Goal: Task Accomplishment & Management: Manage account settings

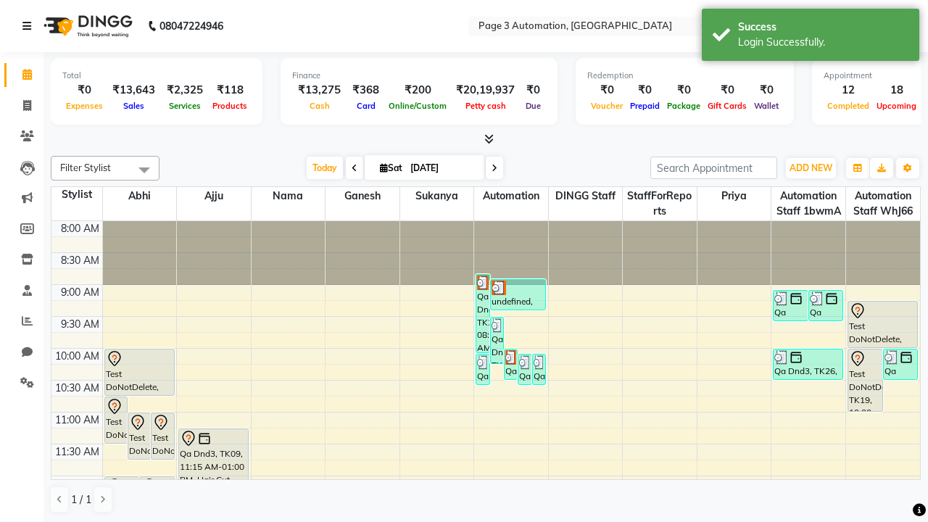
click at [30, 26] on icon at bounding box center [26, 26] width 9 height 10
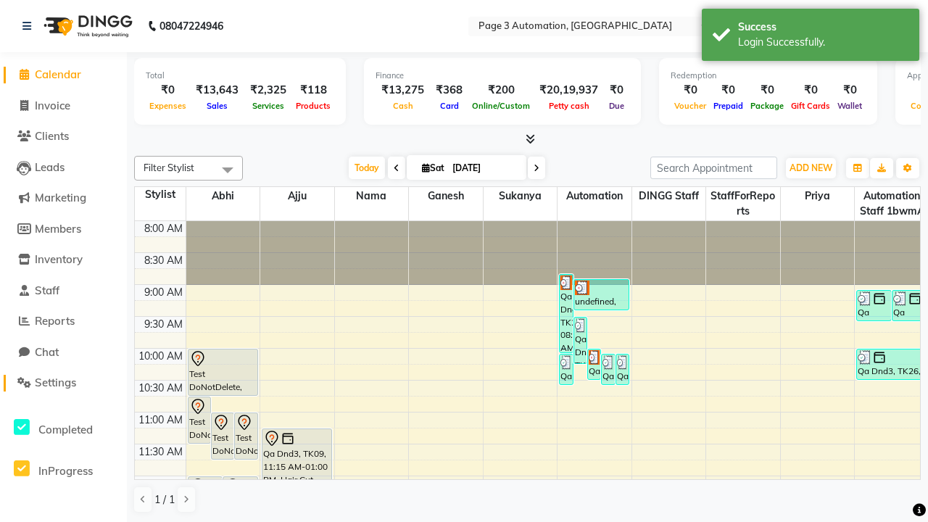
click at [63, 383] on span "Settings" at bounding box center [55, 382] width 41 height 14
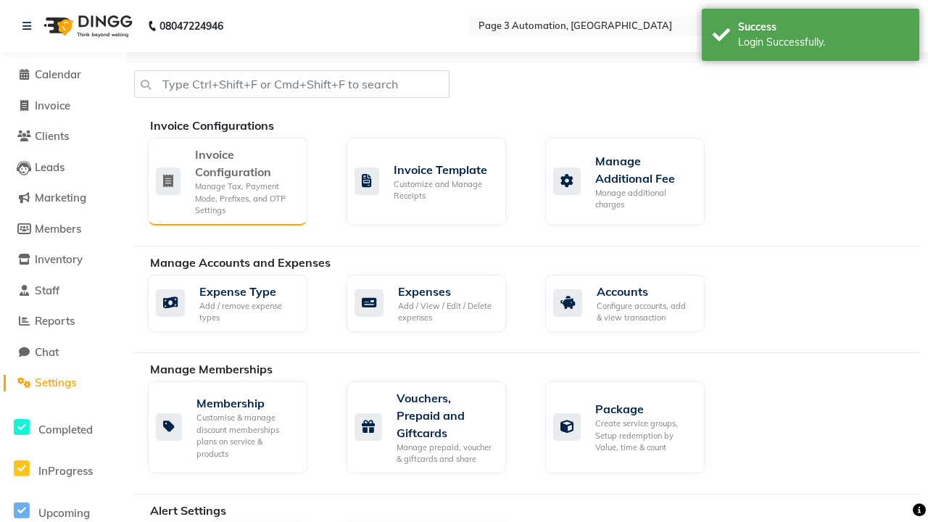
click at [227, 180] on div "Manage Tax, Payment Mode, Prefixes, and OTP Settings" at bounding box center [245, 198] width 101 height 36
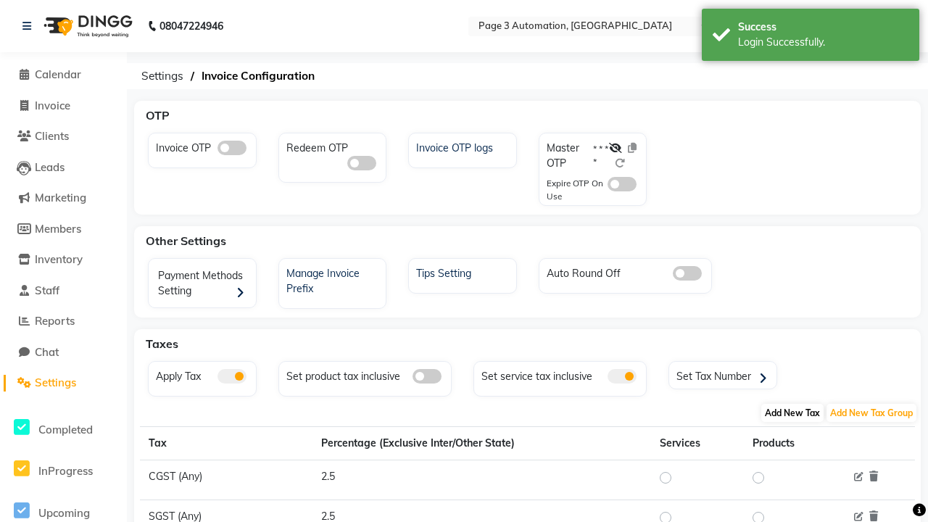
click at [792, 412] on span "Add New Tax" at bounding box center [792, 413] width 62 height 18
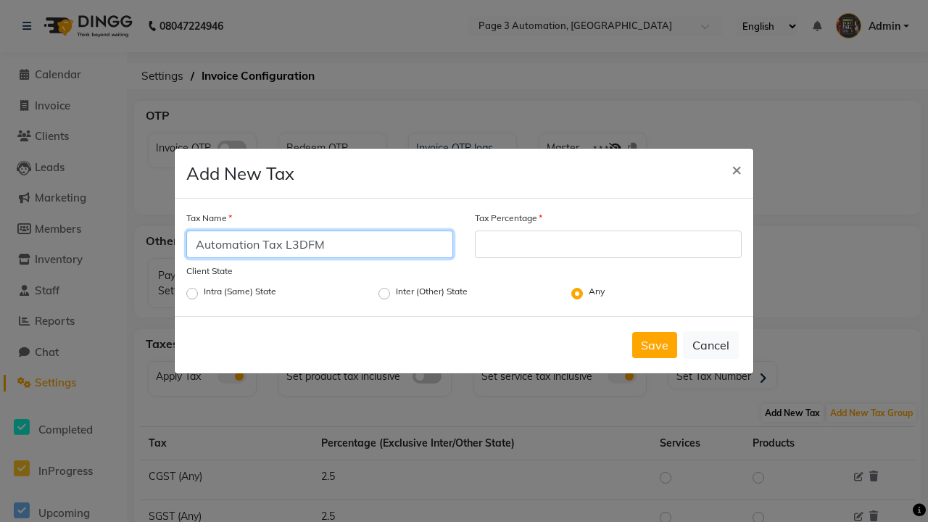
type input "Automation Tax L3DFM"
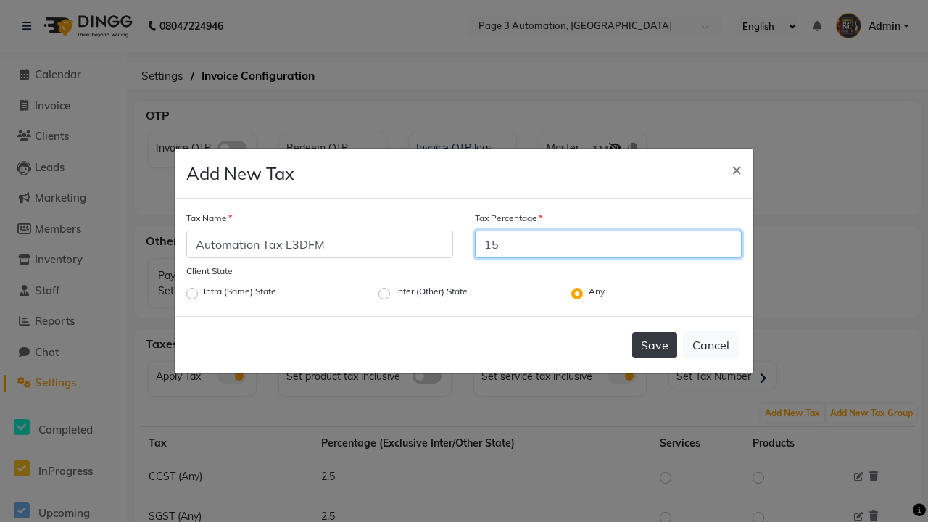
type input "15"
click at [654, 345] on button "Save" at bounding box center [654, 345] width 45 height 26
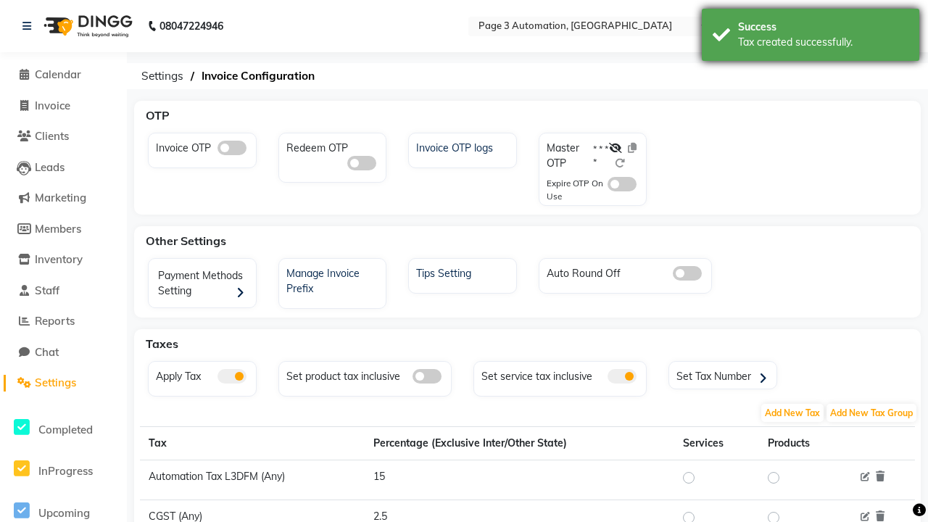
click at [810, 37] on div "Tax created successfully." at bounding box center [823, 42] width 170 height 15
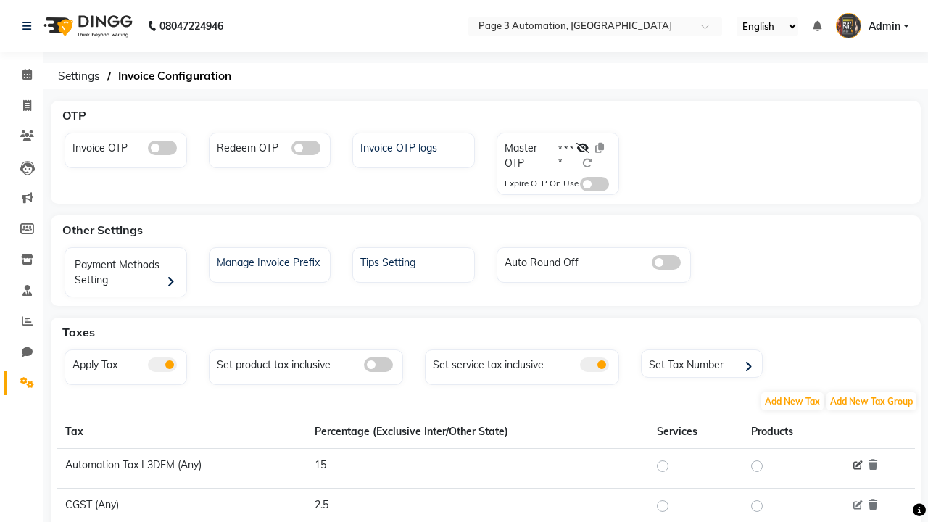
click at [857, 465] on icon at bounding box center [857, 465] width 9 height 9
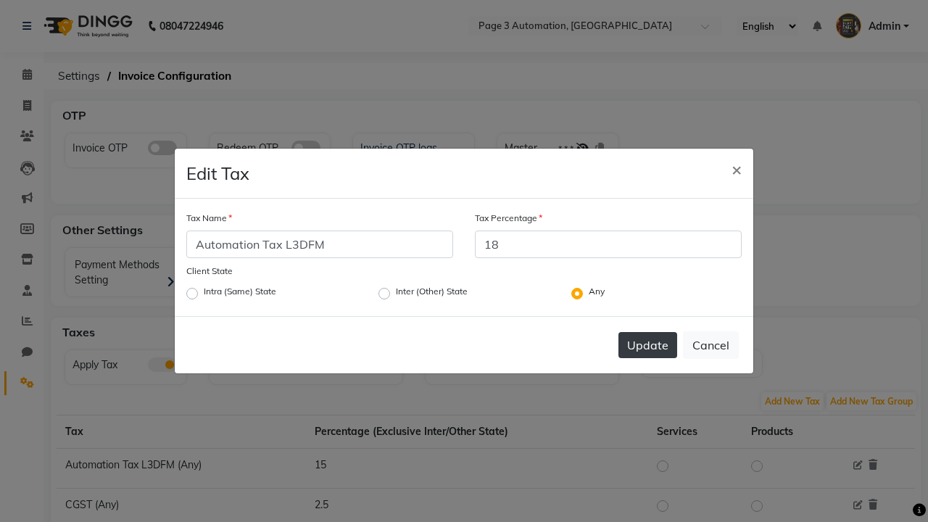
type input "18"
click at [647, 345] on button "Update" at bounding box center [647, 345] width 59 height 26
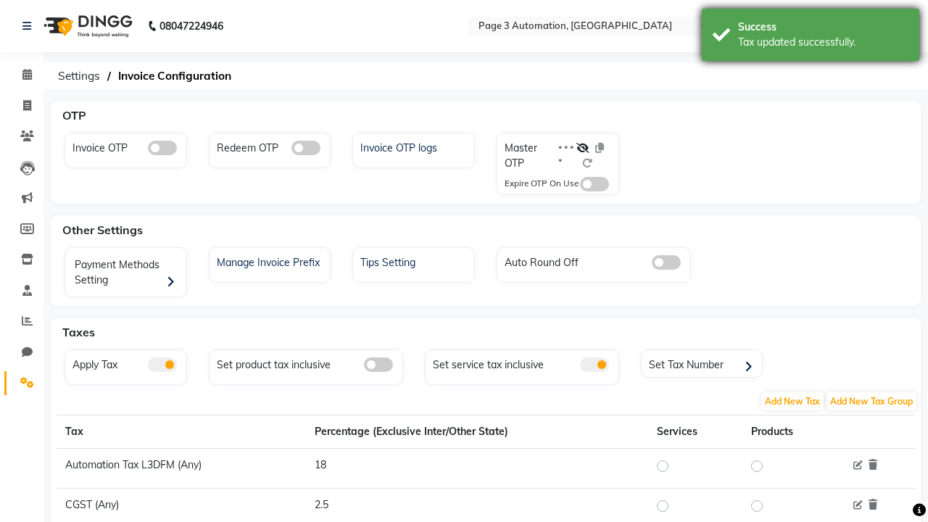
click at [810, 37] on div "Tax updated successfully." at bounding box center [823, 42] width 170 height 15
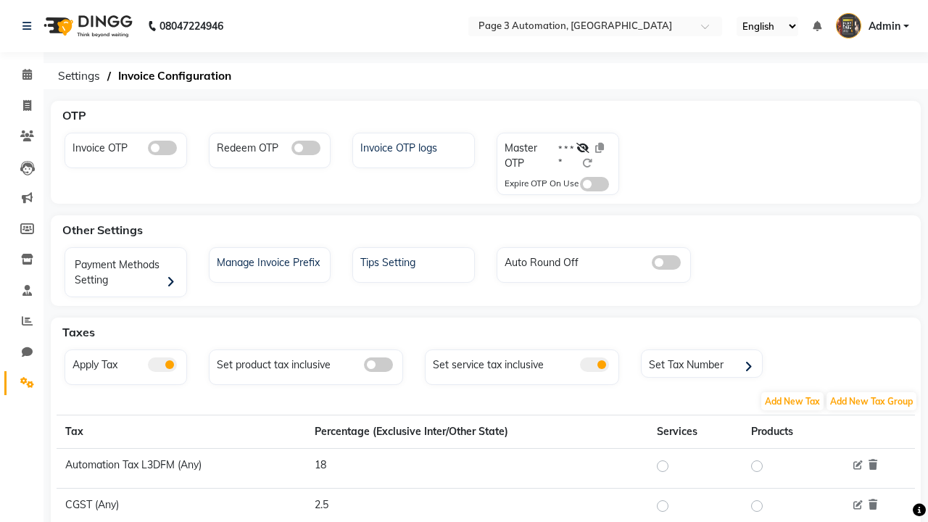
select select "en"
click at [872, 465] on icon at bounding box center [872, 464] width 9 height 10
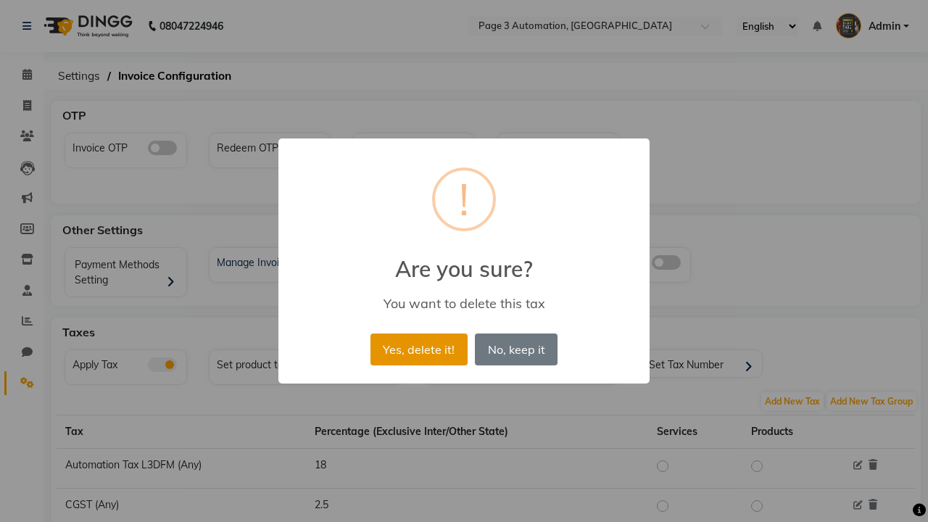
click at [418, 349] on button "Yes, delete it!" at bounding box center [418, 349] width 97 height 32
